Goal: Book appointment/travel/reservation

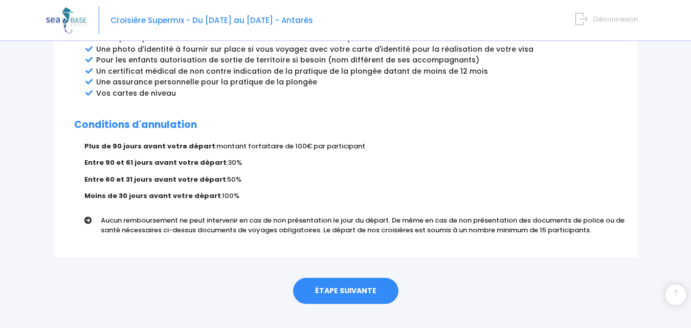
scroll to position [607, 0]
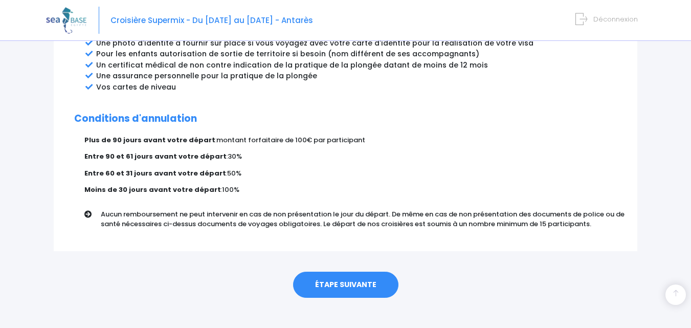
click at [343, 271] on link "ÉTAPE SUIVANTE" at bounding box center [345, 284] width 105 height 27
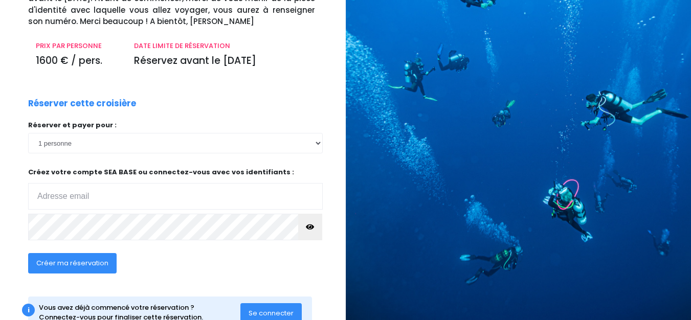
scroll to position [154, 0]
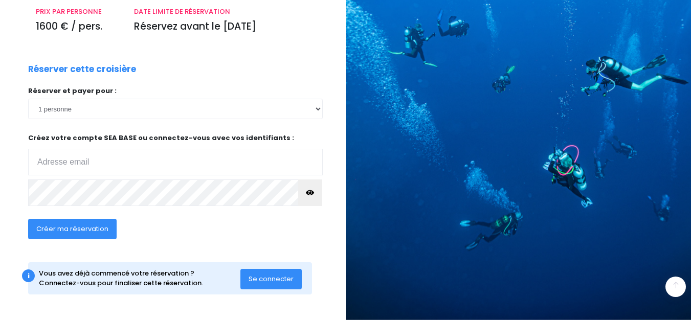
click at [141, 165] on input "email" at bounding box center [175, 162] width 294 height 27
type input "virginie.lag@wanadoo.fr"
click at [274, 283] on span "Se connecter" at bounding box center [270, 279] width 45 height 10
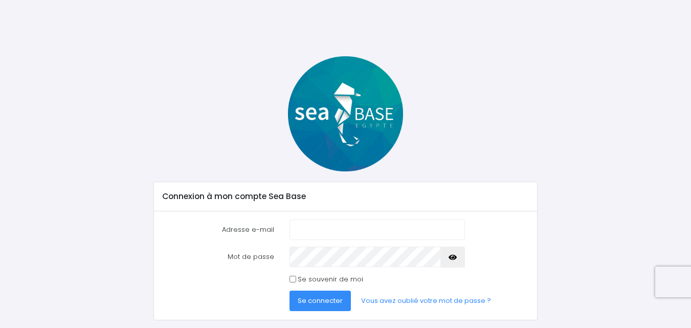
click at [315, 232] on input "Adresse e-mail" at bounding box center [376, 229] width 175 height 20
type input "[EMAIL_ADDRESS][DOMAIN_NAME]"
click at [291, 278] on input "Se souvenir de moi" at bounding box center [292, 279] width 7 height 7
checkbox input "true"
click at [311, 301] on span "Se connecter" at bounding box center [320, 300] width 45 height 10
